Goal: Communication & Community: Participate in discussion

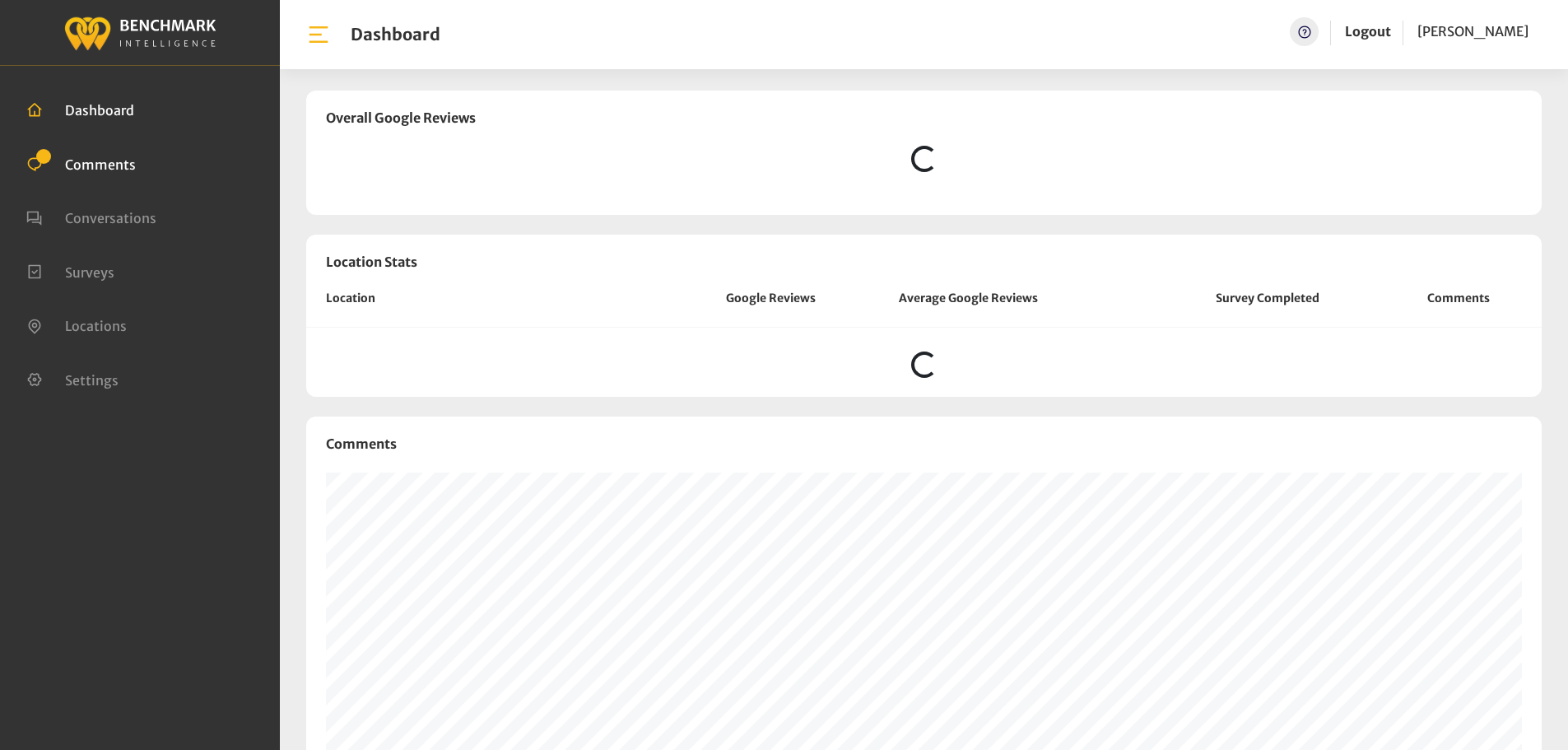
click at [120, 164] on span "Comments" at bounding box center [100, 164] width 71 height 17
